Goal: Transaction & Acquisition: Download file/media

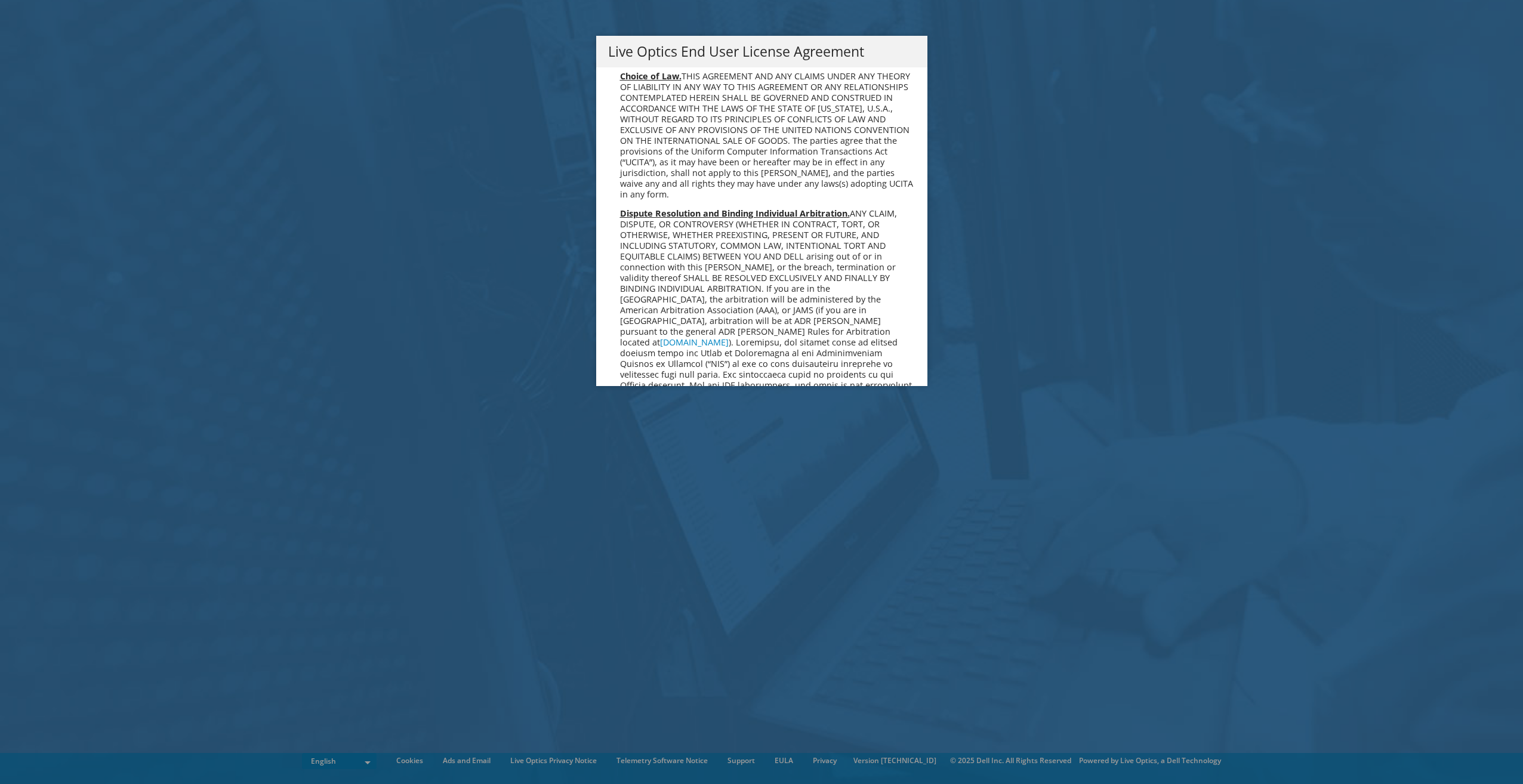
scroll to position [4513, 0]
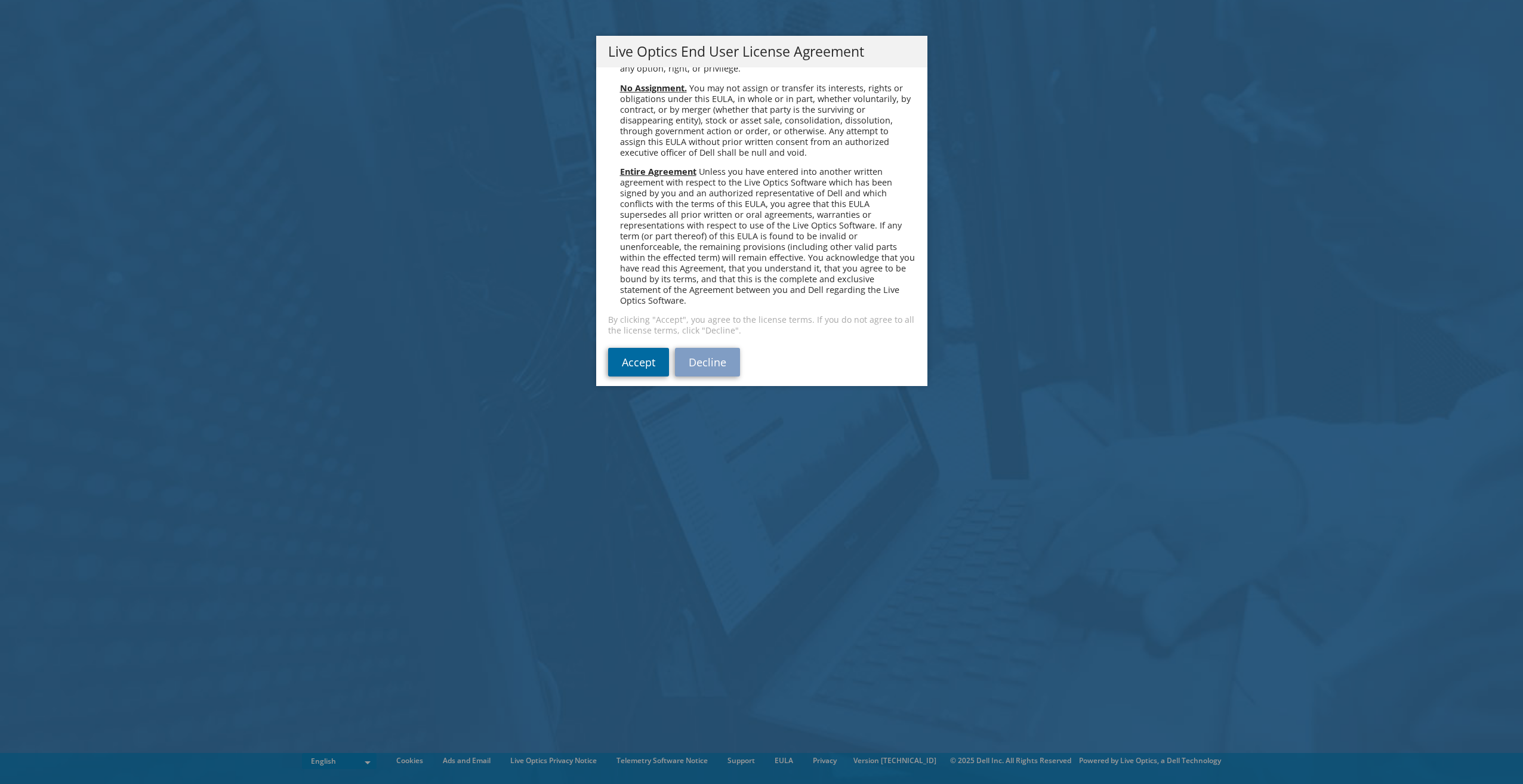
click at [632, 356] on link "Accept" at bounding box center [639, 362] width 61 height 29
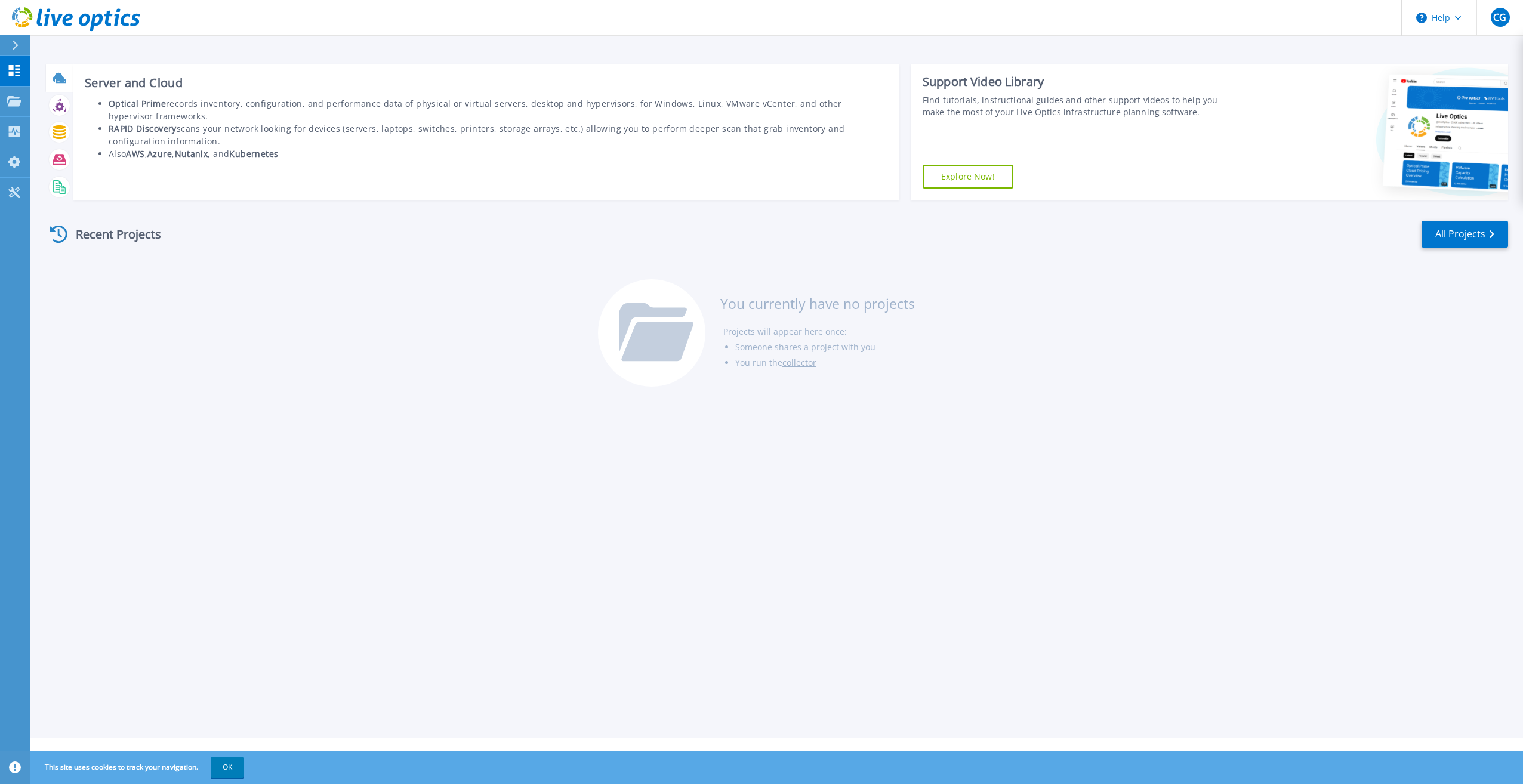
click at [52, 85] on icon at bounding box center [59, 78] width 14 height 14
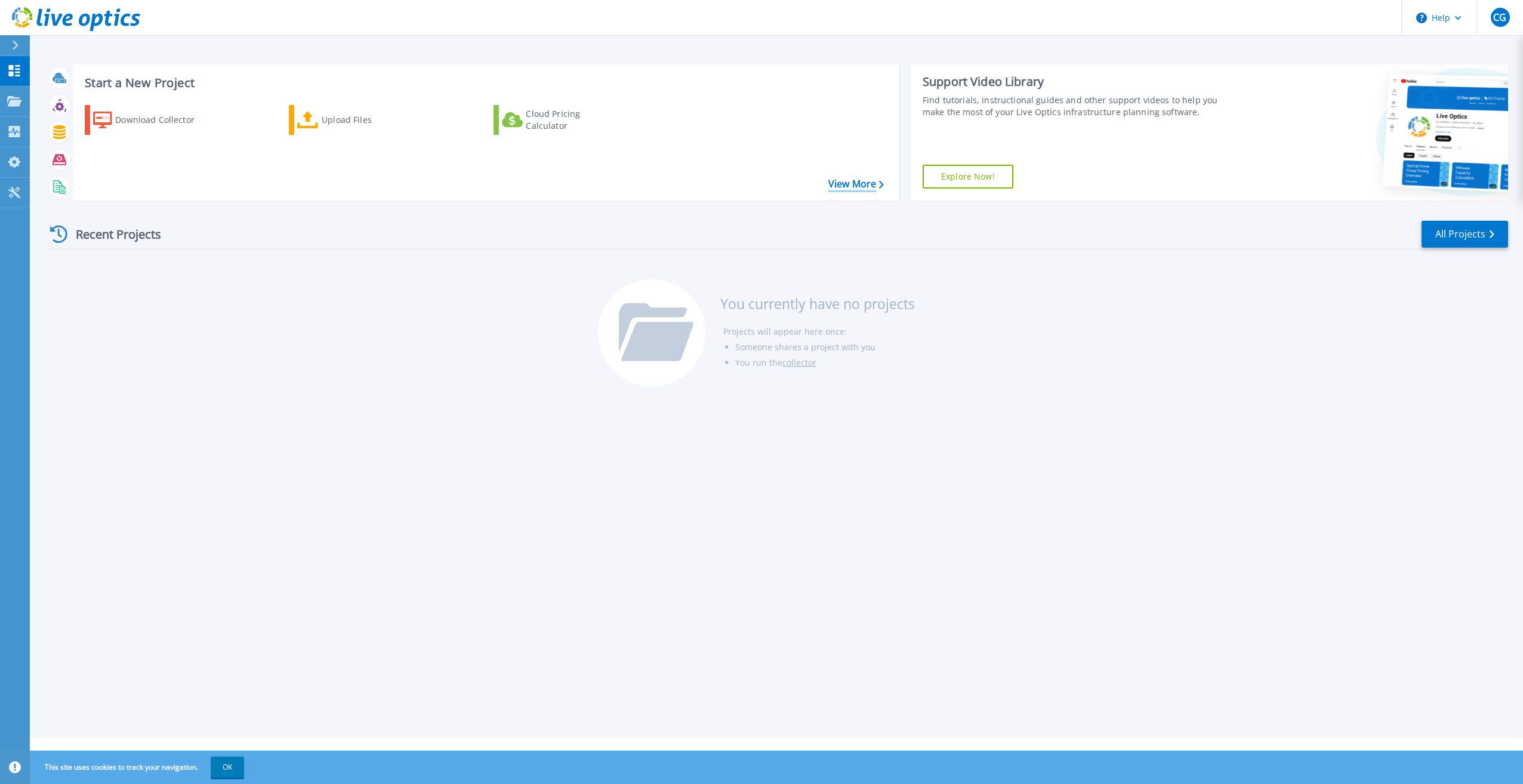
click at [833, 189] on link "View More" at bounding box center [856, 184] width 56 height 11
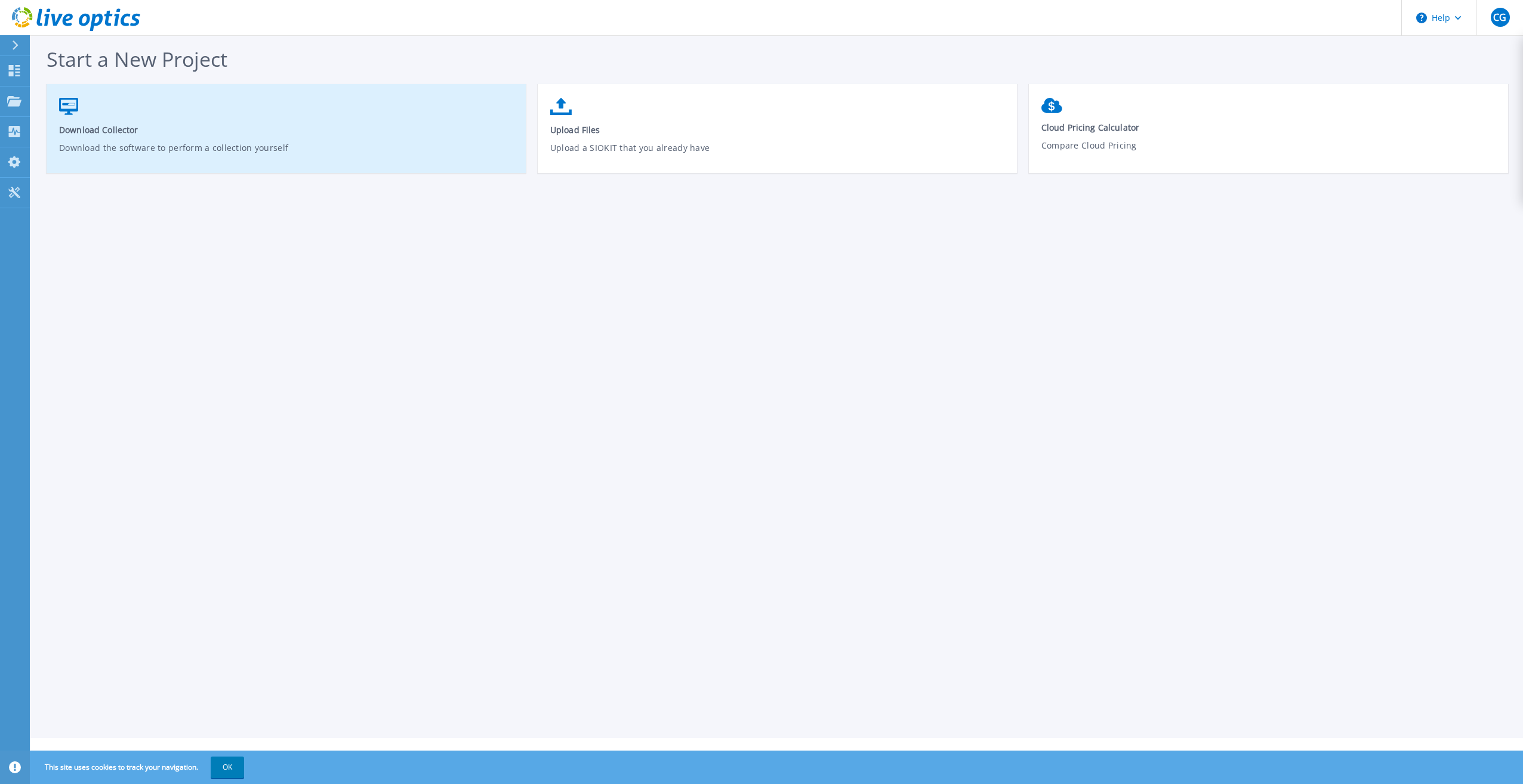
click at [273, 130] on span "Download Collector" at bounding box center [286, 130] width 455 height 11
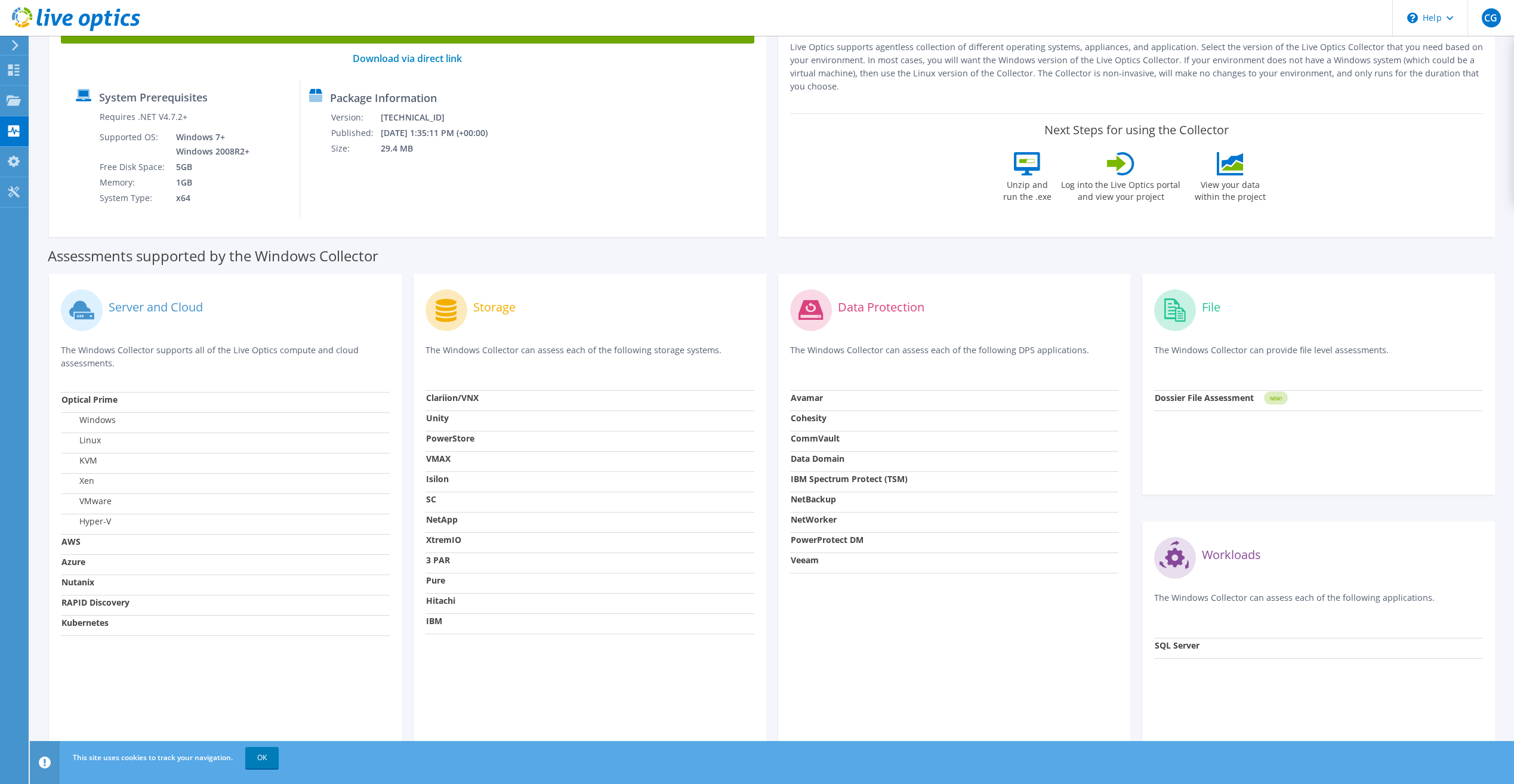
scroll to position [138, 0]
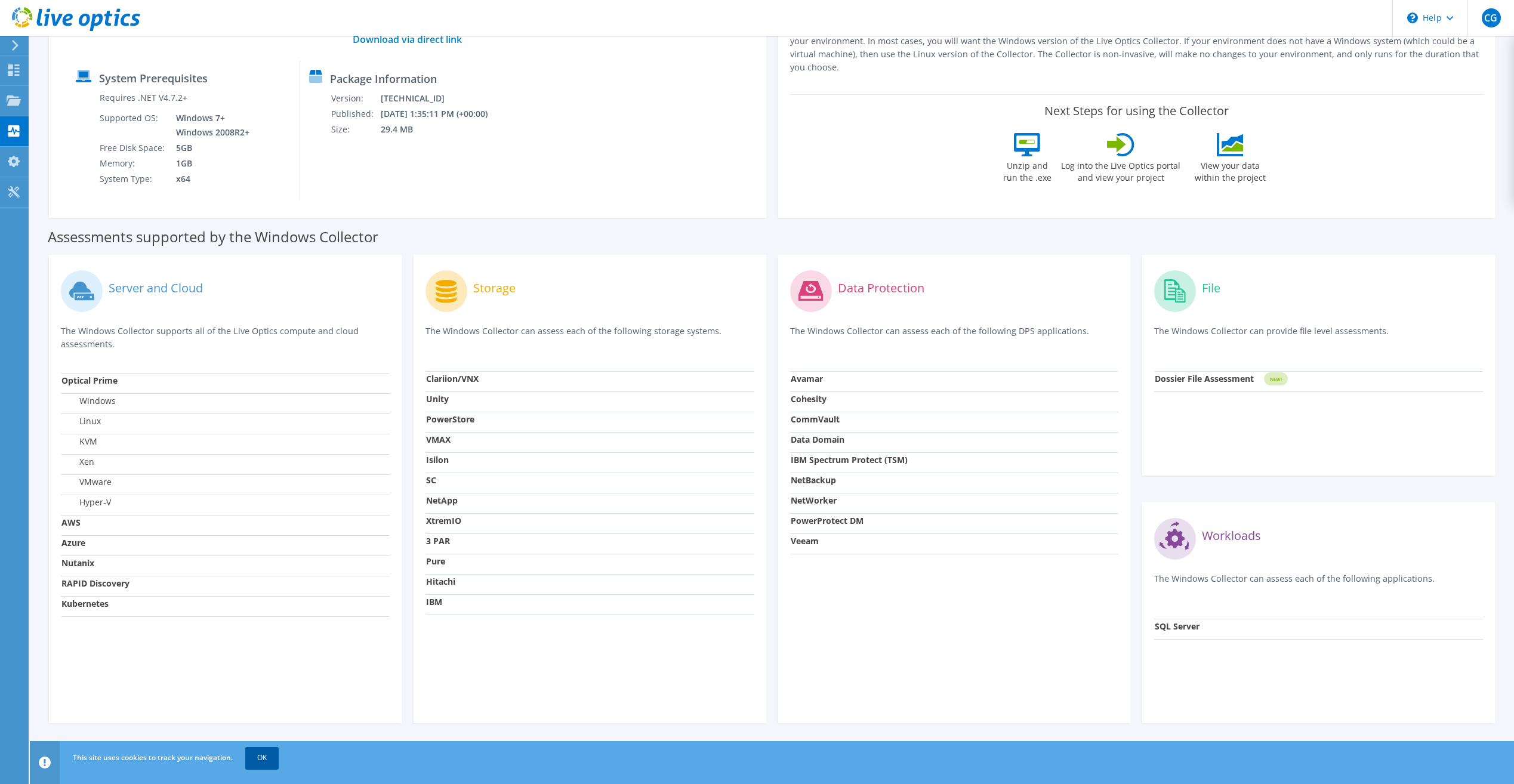
click at [249, 756] on link "OK" at bounding box center [261, 757] width 34 height 21
